Goal: Information Seeking & Learning: Learn about a topic

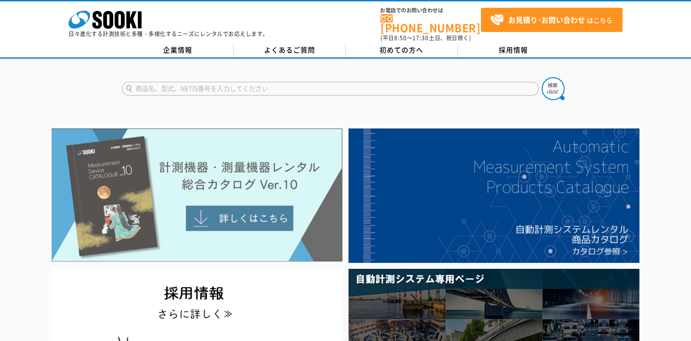
click at [238, 209] on img at bounding box center [197, 194] width 291 height 133
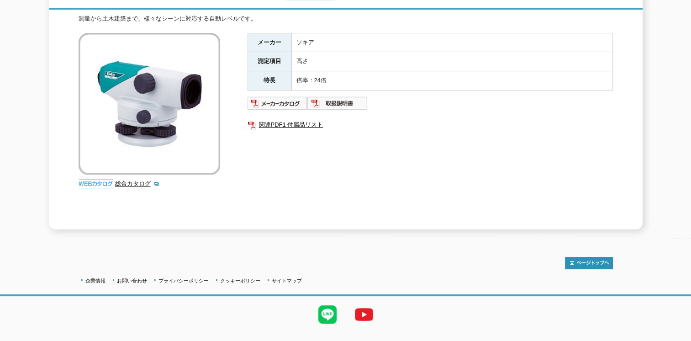
scroll to position [91, 0]
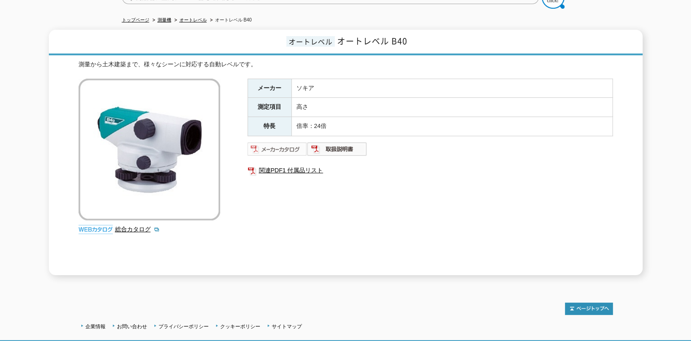
click at [274, 142] on img at bounding box center [278, 149] width 60 height 15
click at [129, 226] on link "総合カタログ" at bounding box center [137, 229] width 45 height 7
click at [287, 143] on img at bounding box center [278, 149] width 60 height 15
click at [168, 17] on link "測量機" at bounding box center [165, 19] width 14 height 5
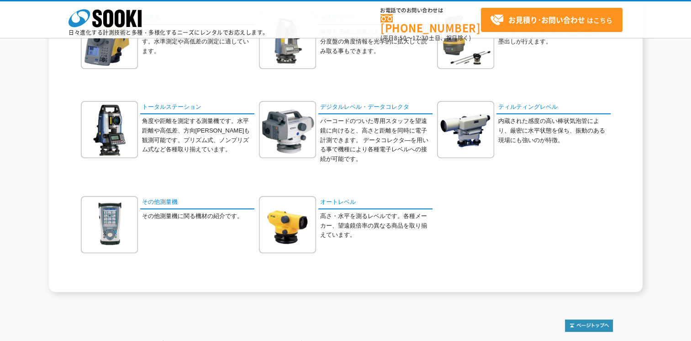
scroll to position [137, 0]
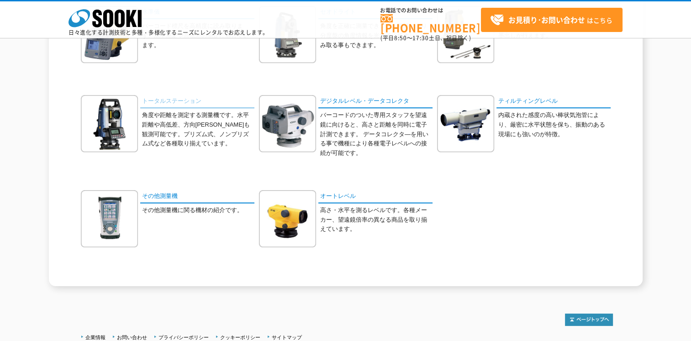
click at [171, 101] on link "トータルステーション" at bounding box center [197, 101] width 114 height 13
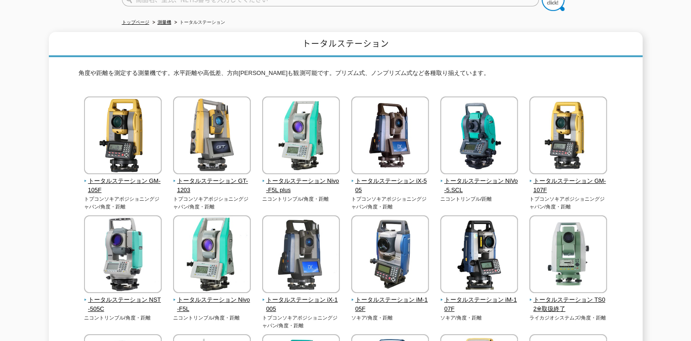
scroll to position [91, 0]
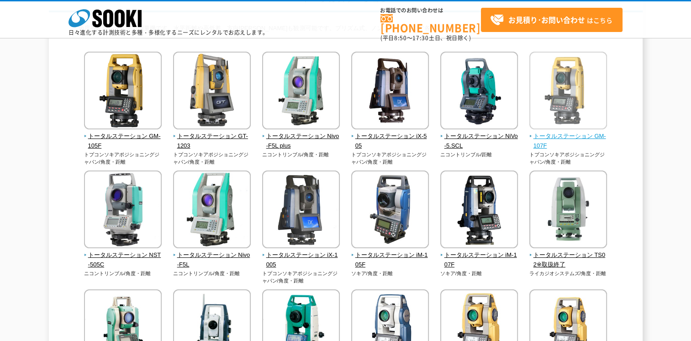
click at [565, 137] on span "トータルステーション GM-107F" at bounding box center [568, 141] width 78 height 19
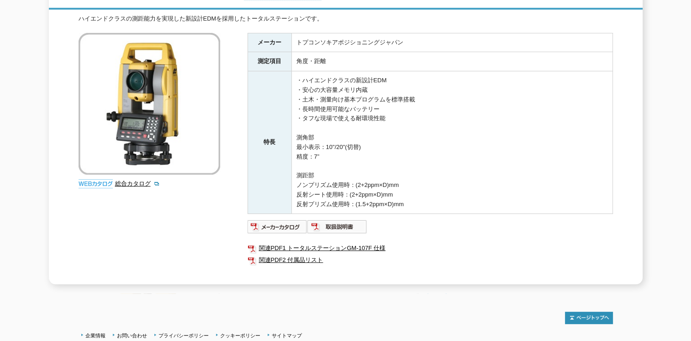
scroll to position [91, 0]
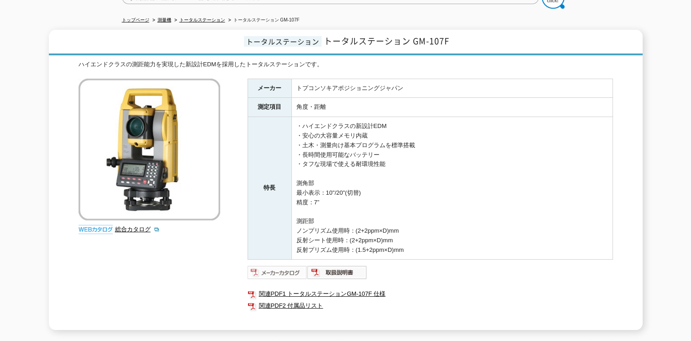
click at [286, 268] on img at bounding box center [278, 272] width 60 height 15
click at [299, 300] on link "関連PDF2 付属品リスト" at bounding box center [430, 306] width 365 height 12
click at [344, 288] on link "関連PDF1 トータルステーションGM-107F 仕様" at bounding box center [430, 294] width 365 height 12
click at [135, 226] on link "総合カタログ" at bounding box center [137, 229] width 45 height 7
click at [134, 226] on link "総合カタログ" at bounding box center [137, 229] width 45 height 7
